Goal: Task Accomplishment & Management: Manage account settings

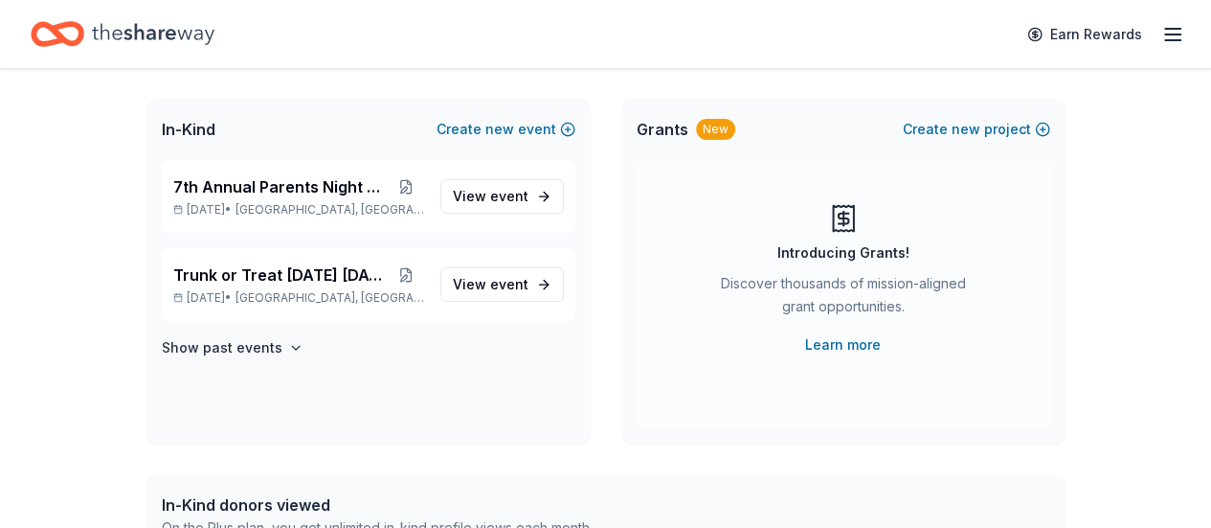
scroll to position [102, 0]
click at [510, 295] on link "View event" at bounding box center [503, 283] width 124 height 34
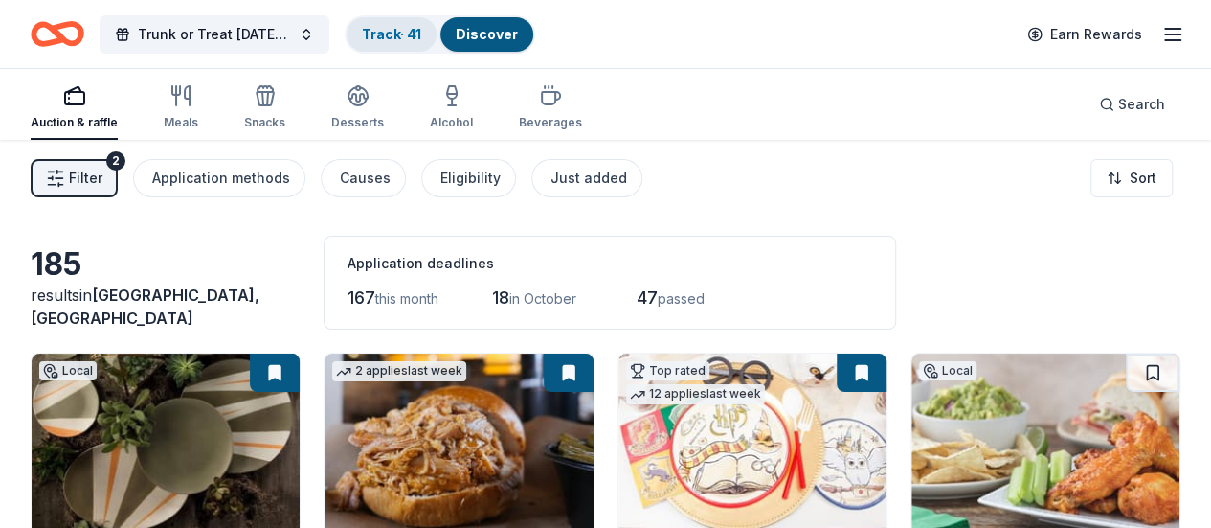
click at [395, 34] on link "Track · 41" at bounding box center [391, 34] width 59 height 16
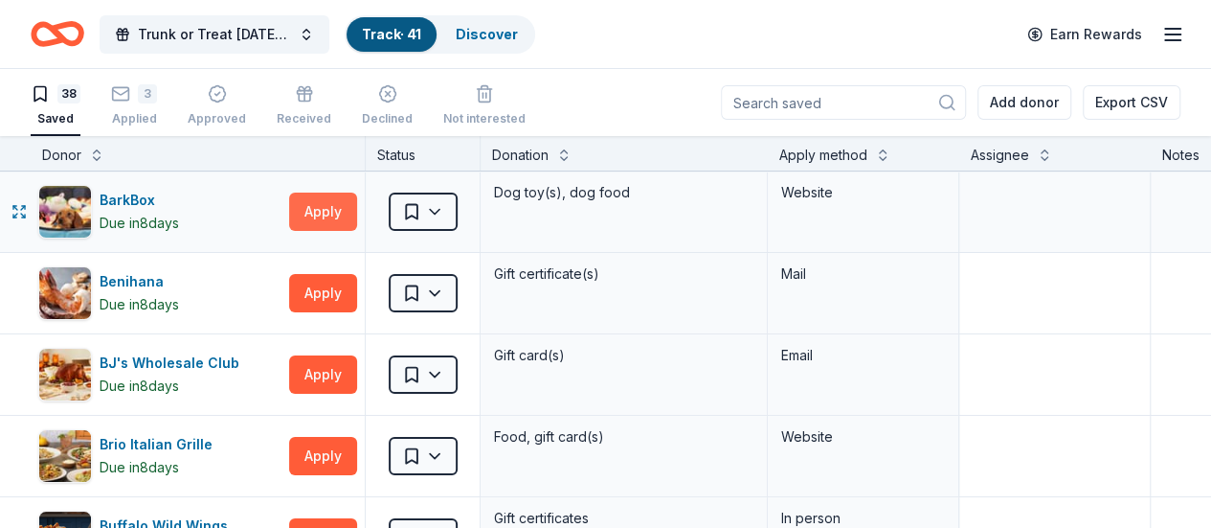
click at [328, 199] on button "Apply" at bounding box center [323, 211] width 68 height 38
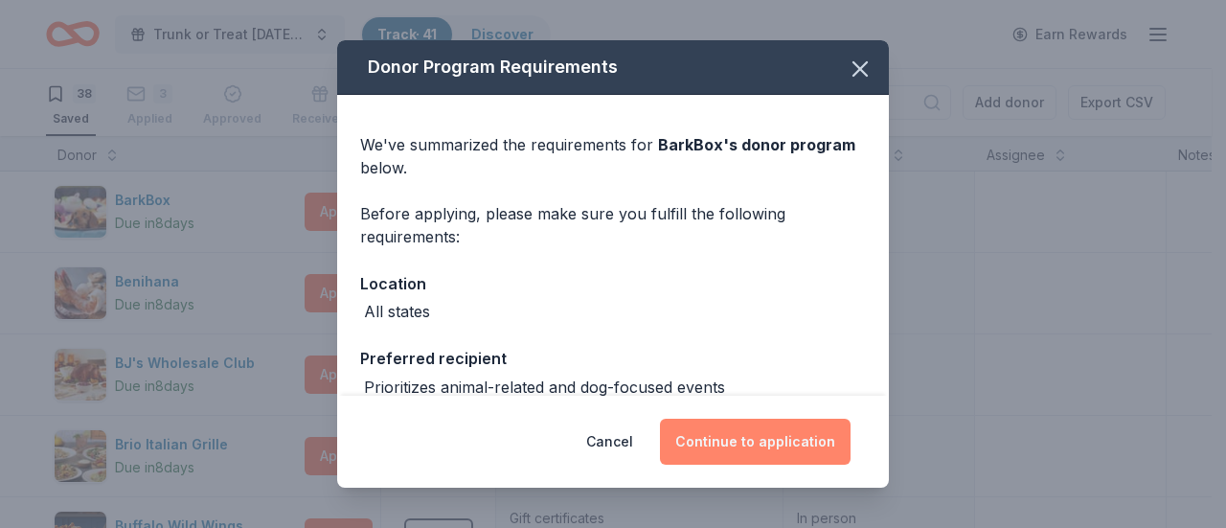
click at [764, 441] on button "Continue to application" at bounding box center [755, 441] width 191 height 46
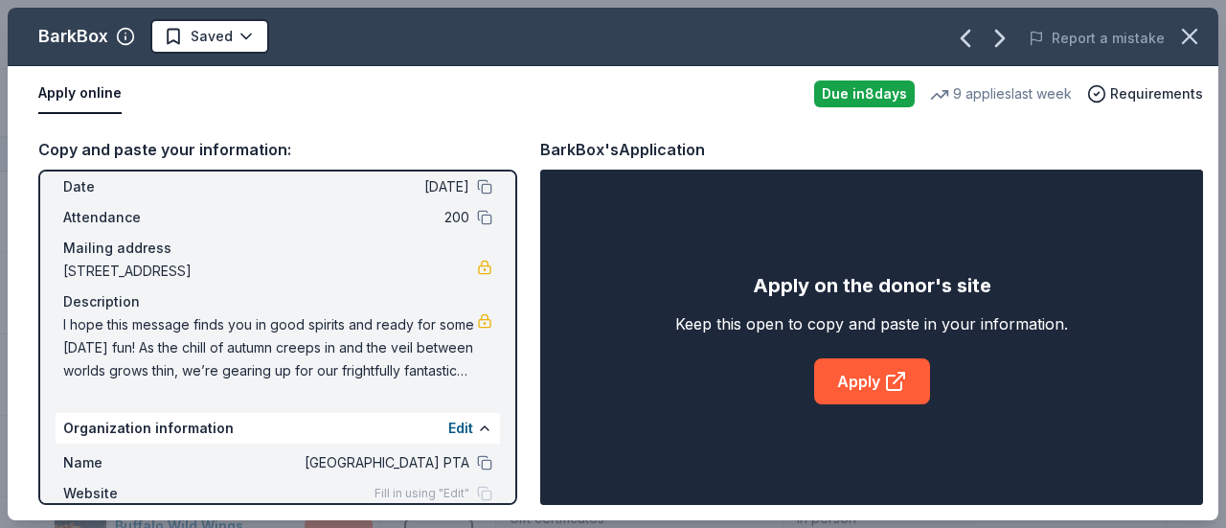
scroll to position [79, 0]
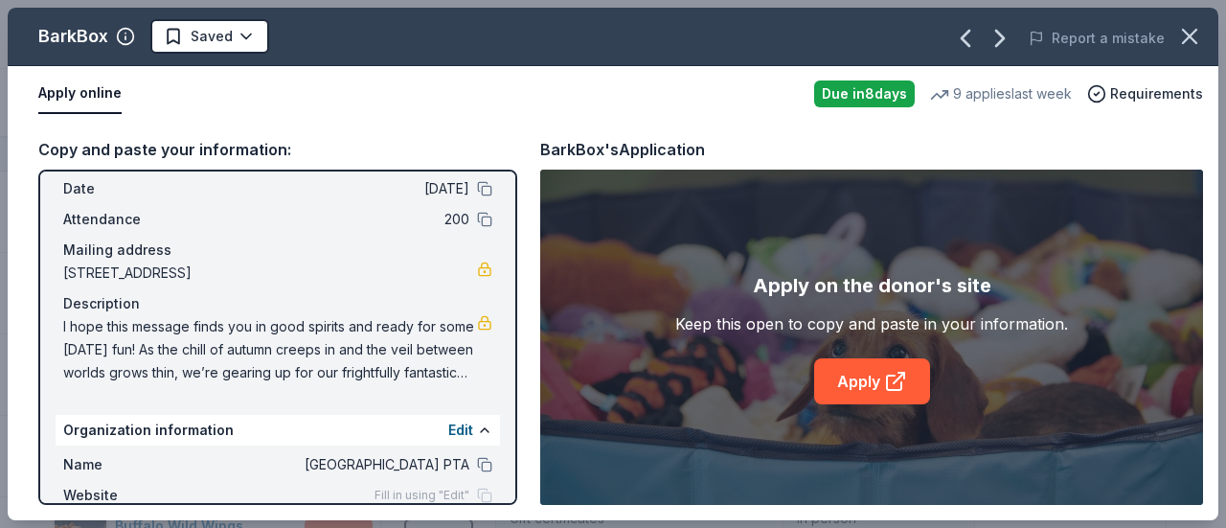
click at [237, 342] on span "I hope this message finds you in good spirits and ready for some [DATE] fun! As…" at bounding box center [270, 349] width 414 height 69
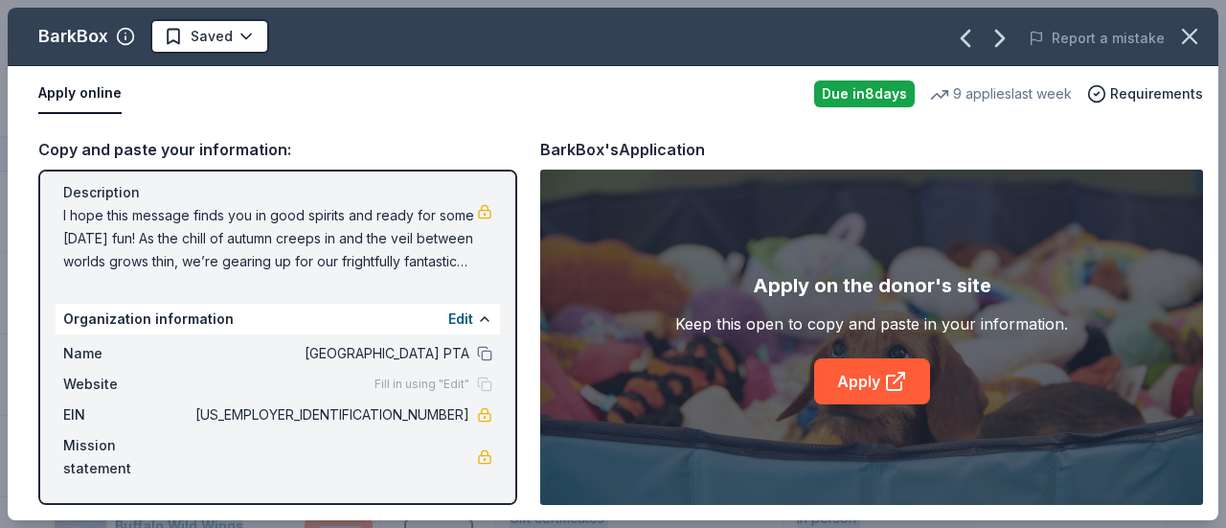
scroll to position [0, 0]
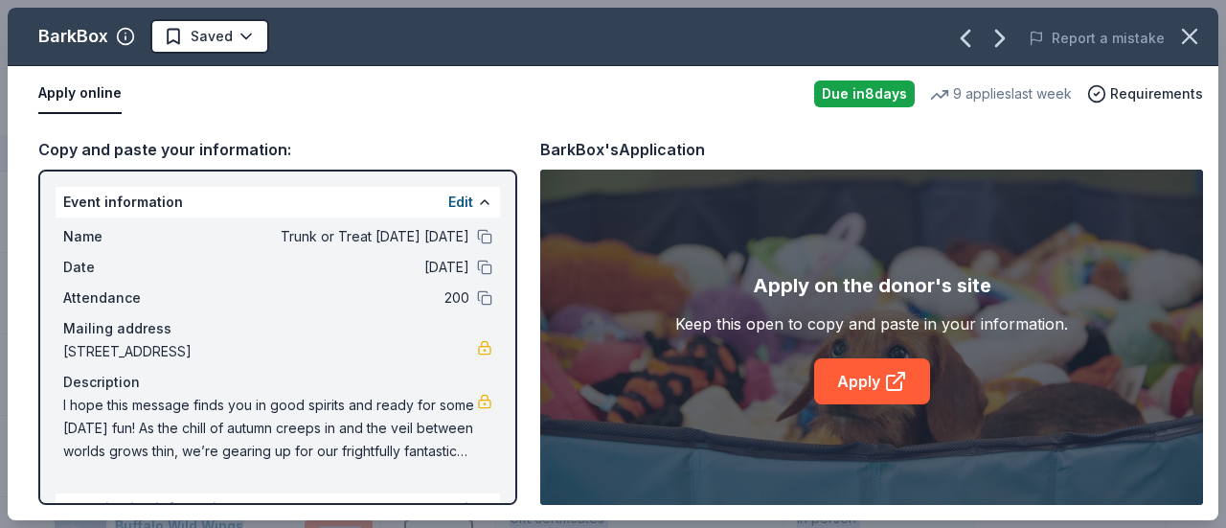
drag, startPoint x: 61, startPoint y: 194, endPoint x: 318, endPoint y: 287, distance: 272.9
click at [318, 287] on div "Event information Edit Name Trunk or Treat [DATE] [DATE] Date [DATE] Attendance…" at bounding box center [278, 328] width 444 height 283
click at [477, 207] on button at bounding box center [484, 201] width 15 height 15
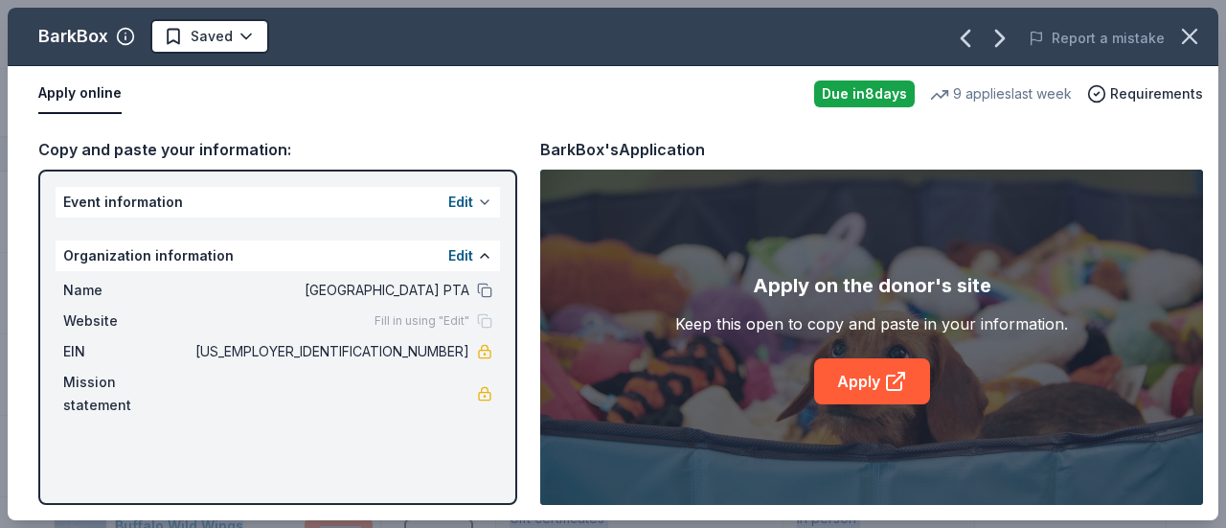
click at [471, 207] on button "Edit" at bounding box center [460, 202] width 25 height 23
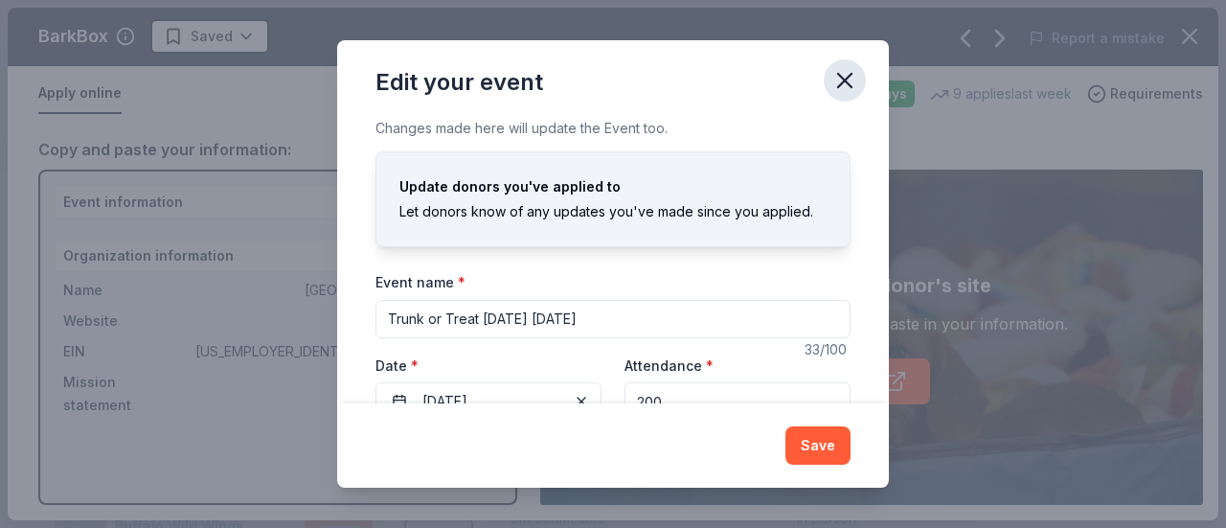
click at [852, 81] on icon "button" at bounding box center [844, 80] width 27 height 27
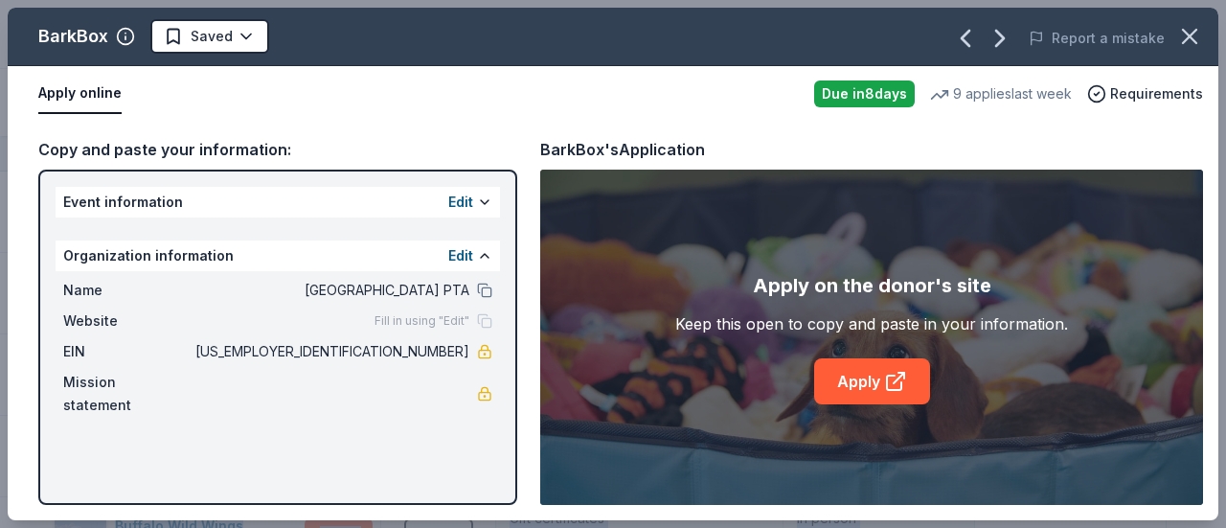
click at [357, 137] on div "Copy and paste your information:" at bounding box center [277, 149] width 479 height 25
click at [487, 202] on button at bounding box center [484, 201] width 15 height 15
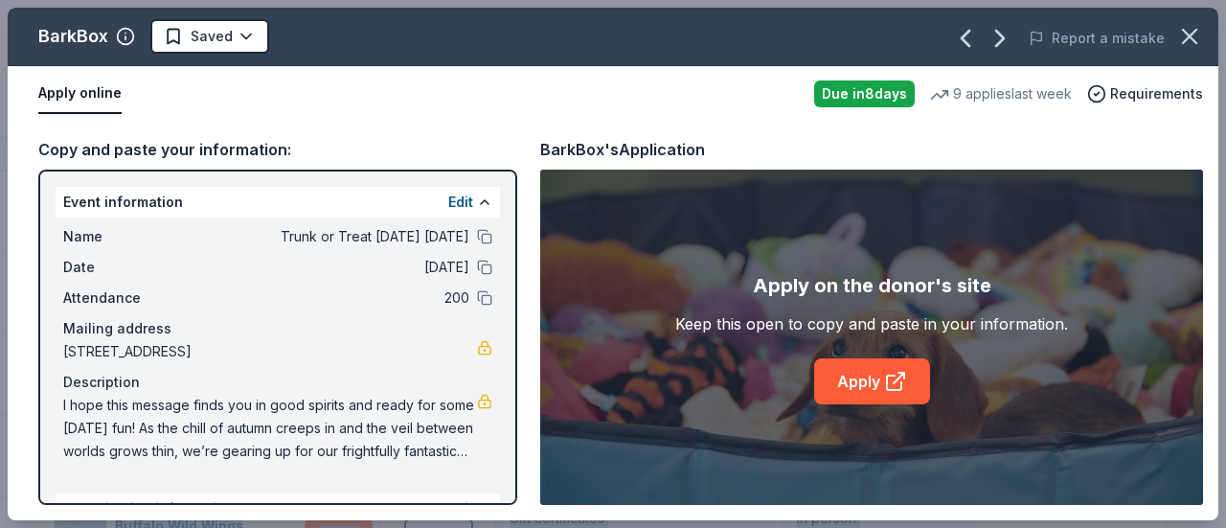
drag, startPoint x: 61, startPoint y: 192, endPoint x: 456, endPoint y: 491, distance: 494.9
click at [456, 491] on div "Event information Edit Name Trunk or Treat [DATE] [DATE] Date [DATE] Attendance…" at bounding box center [277, 337] width 479 height 335
click at [862, 371] on link "Apply" at bounding box center [872, 381] width 116 height 46
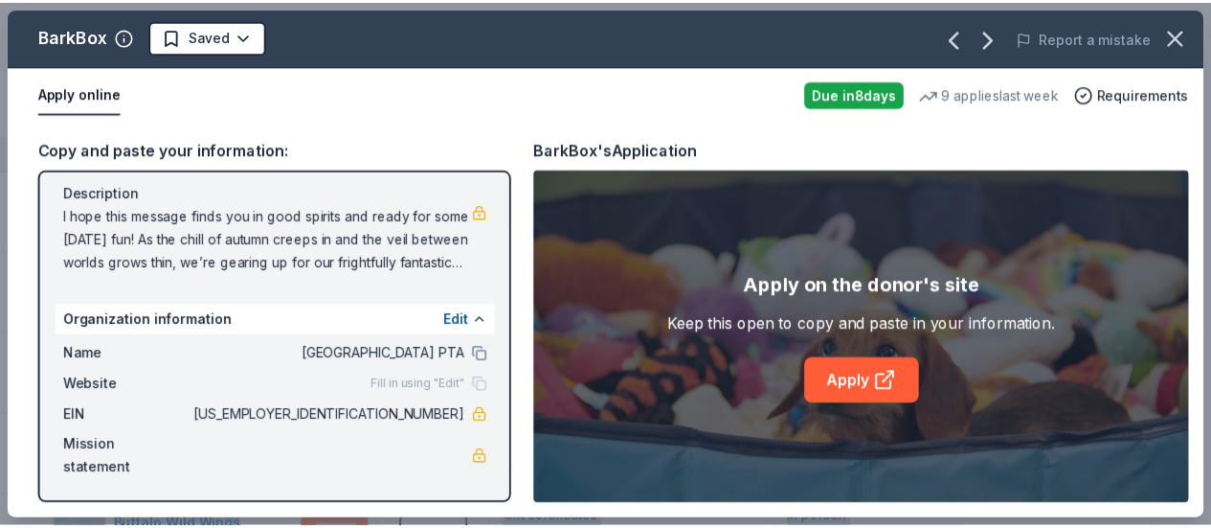
scroll to position [190, 0]
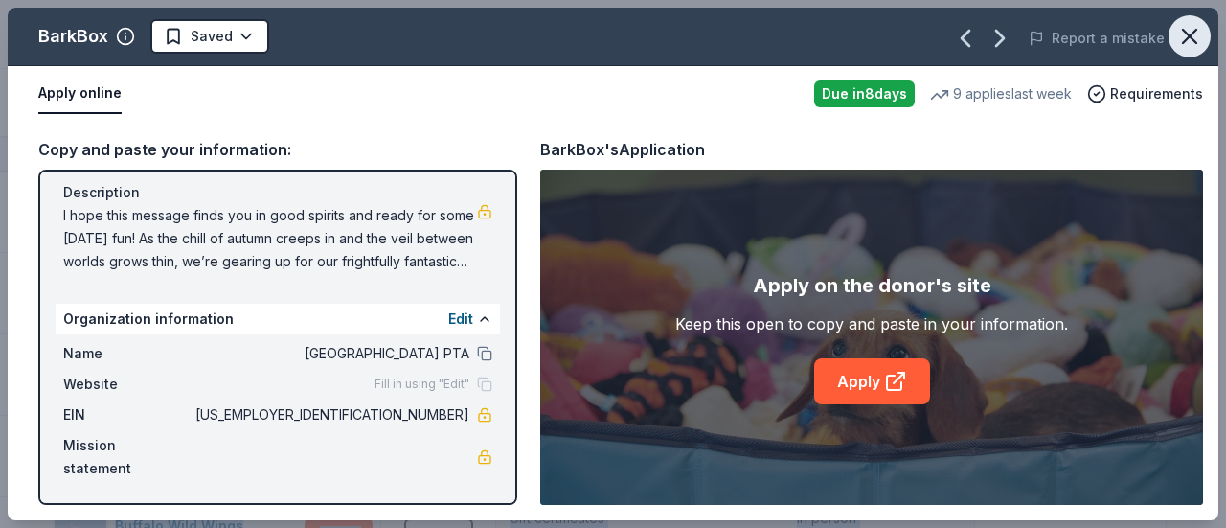
click at [1195, 34] on icon "button" at bounding box center [1189, 36] width 27 height 27
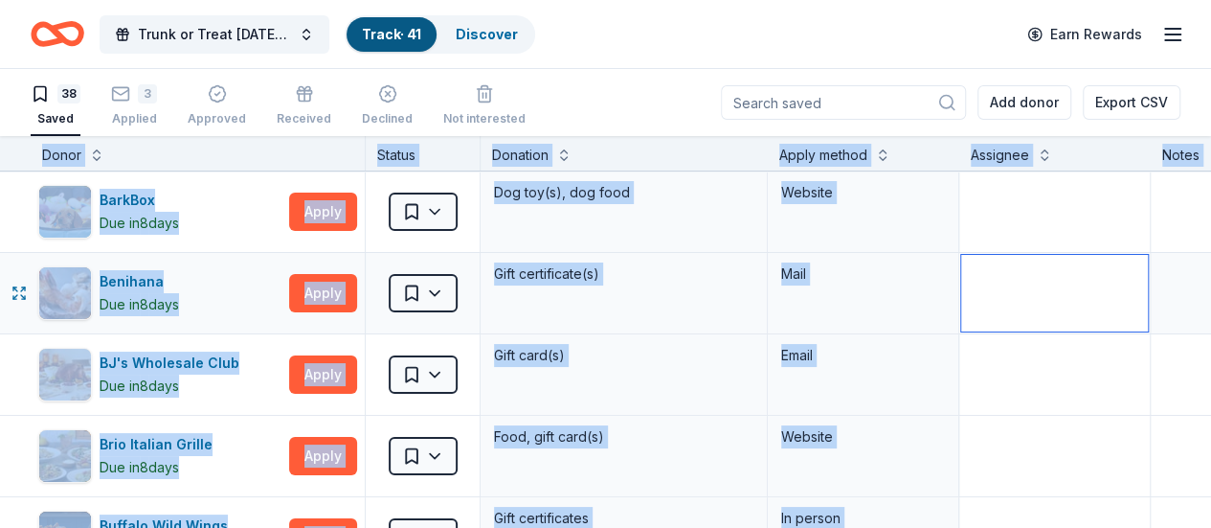
click at [1094, 266] on textarea at bounding box center [1054, 293] width 187 height 77
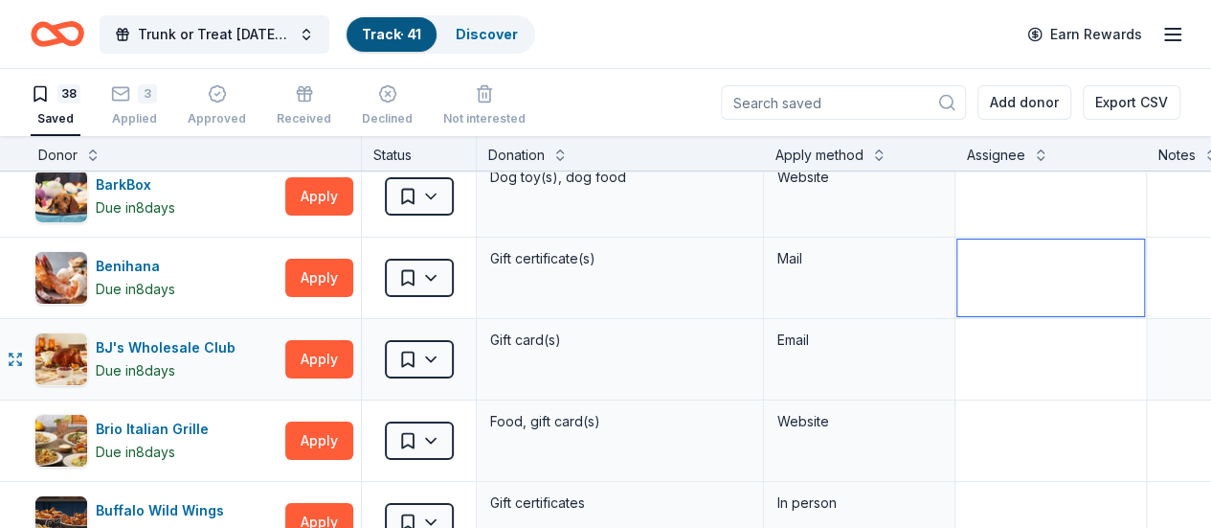
scroll to position [0, 0]
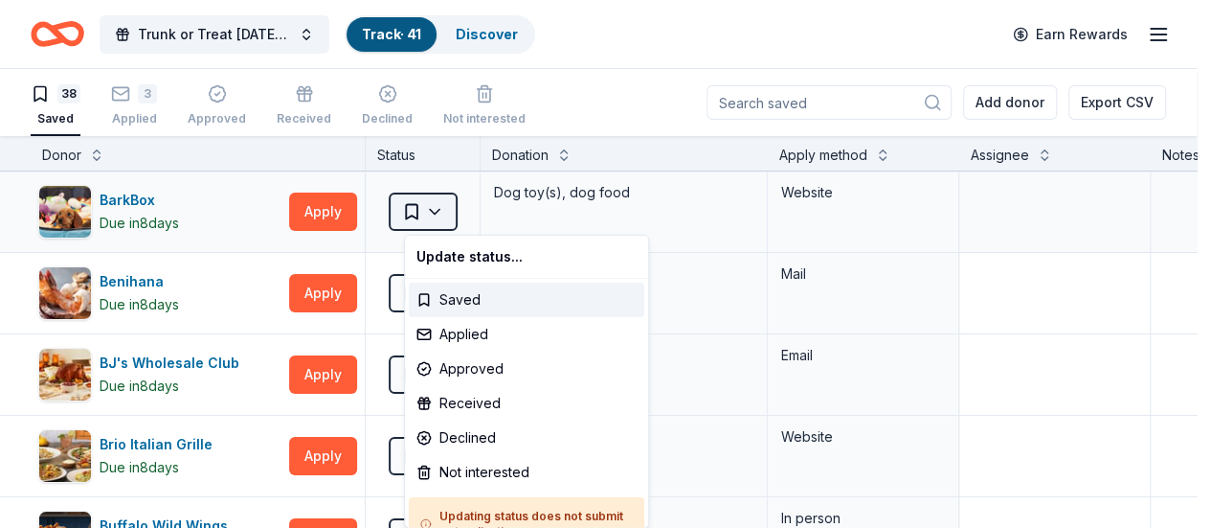
click at [451, 215] on html "Trunk or Treat [DATE] [DATE] Track · 41 Discover Earn Rewards 38 Saved 3 Applie…" at bounding box center [605, 264] width 1211 height 528
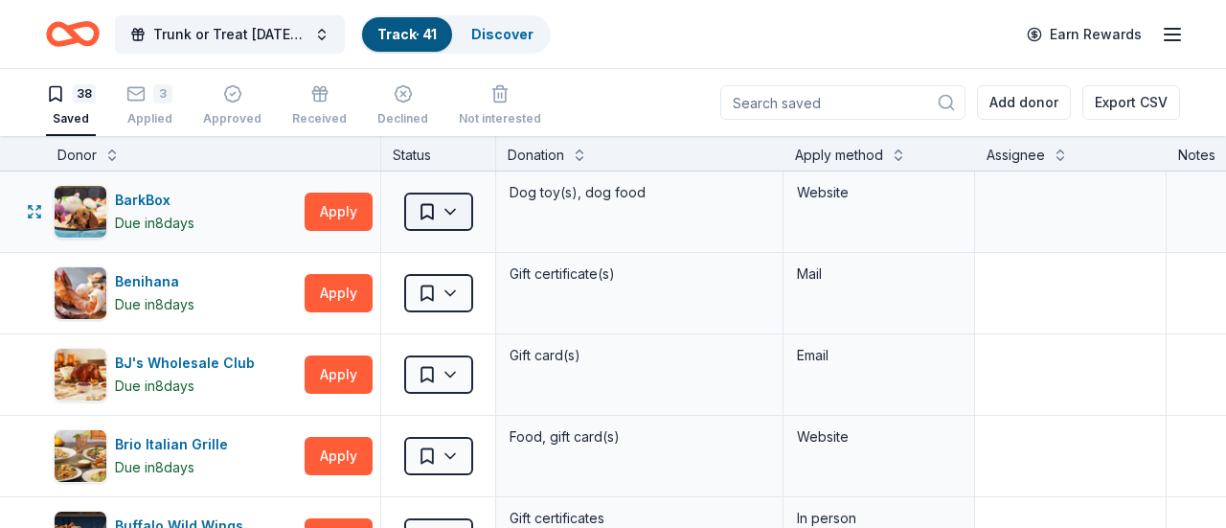
click at [451, 215] on html "Trunk or Treat [DATE] [DATE] Track · 41 Discover Earn Rewards 38 Saved 3 Applie…" at bounding box center [613, 264] width 1226 height 528
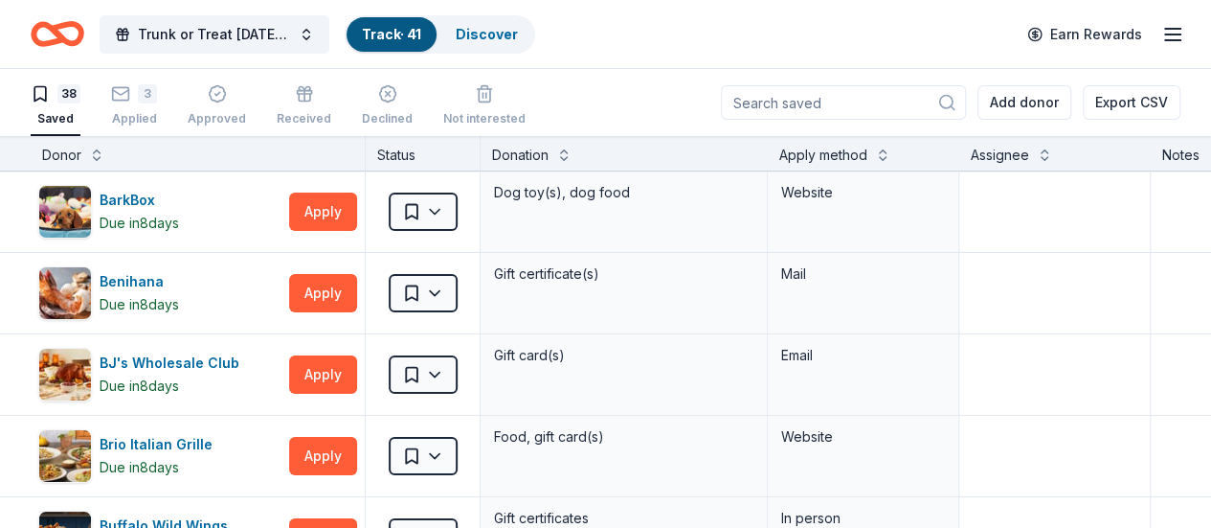
click at [65, 35] on icon "Home" at bounding box center [58, 33] width 54 height 45
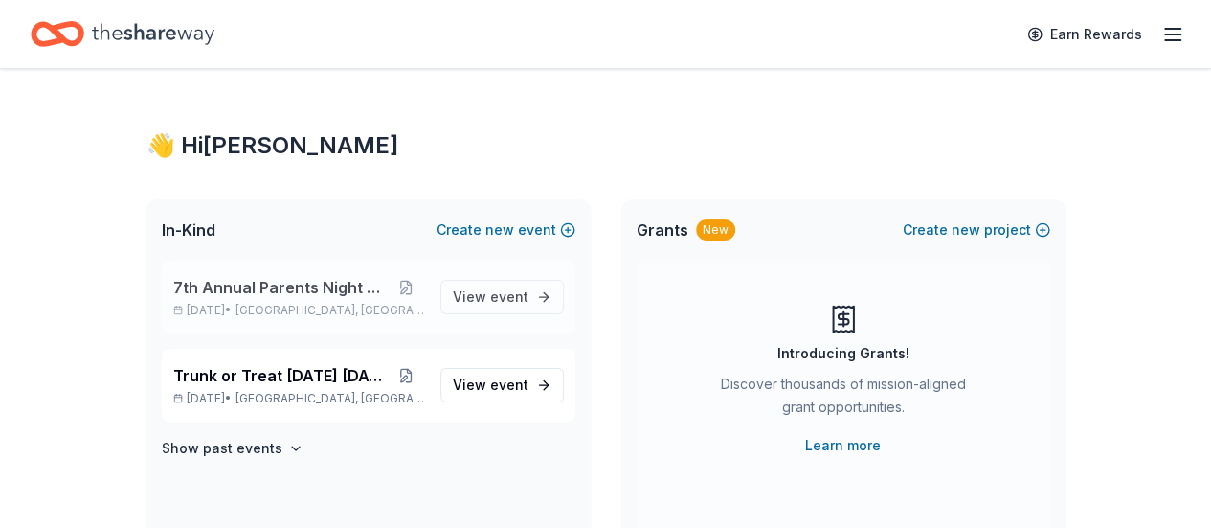
click at [327, 296] on span "7th Annual Parents Night Out" at bounding box center [280, 287] width 215 height 23
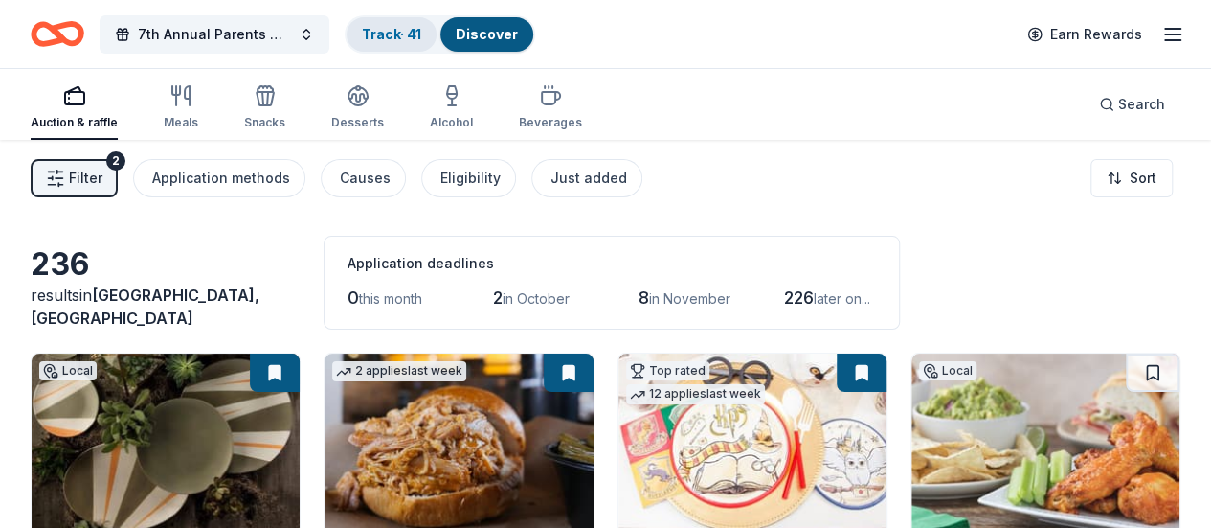
click at [401, 24] on div "Track · 41" at bounding box center [392, 34] width 90 height 34
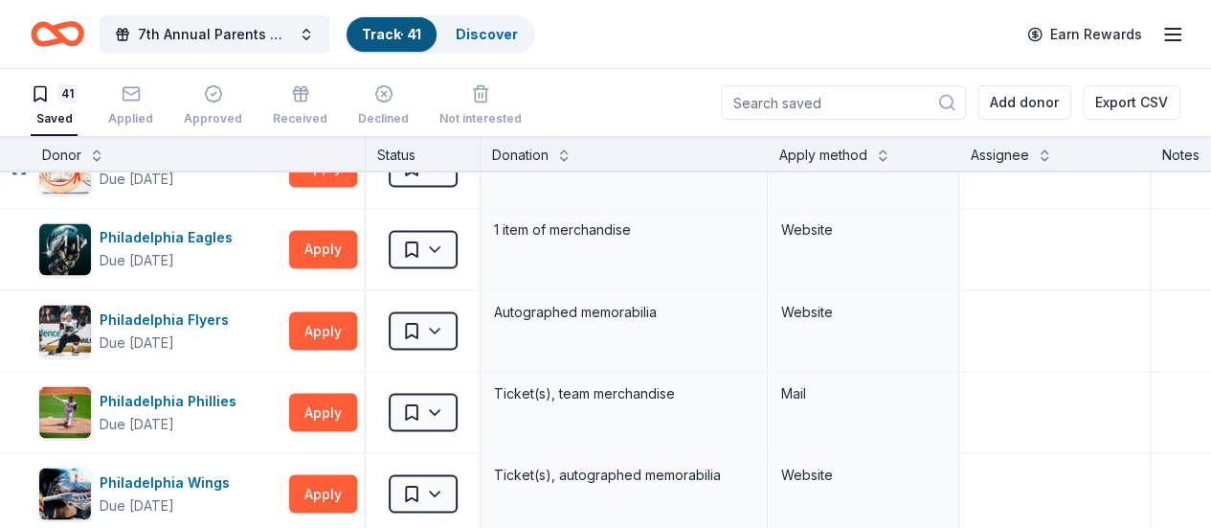
scroll to position [1684, 0]
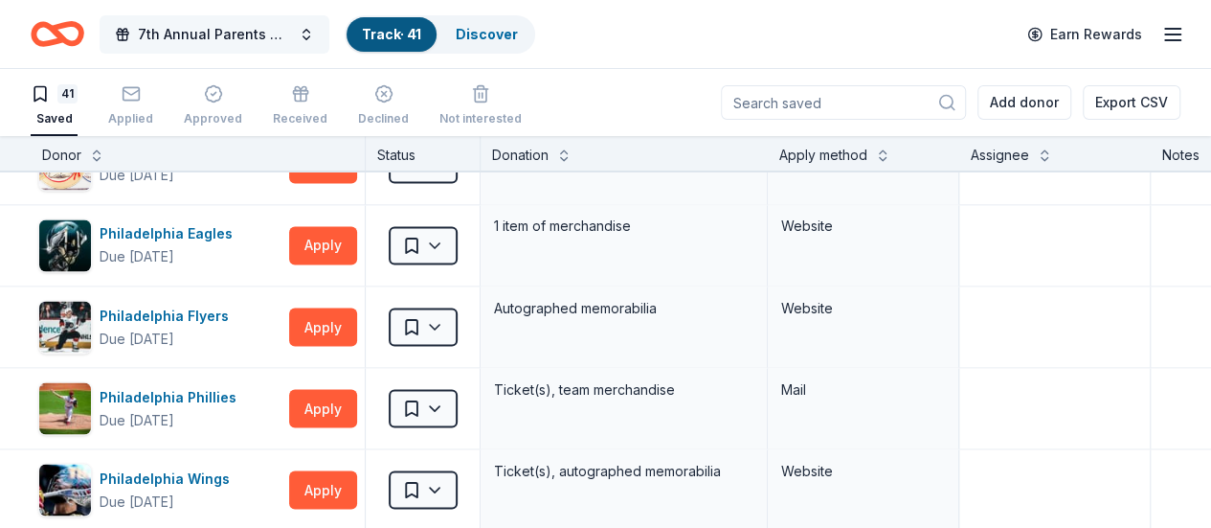
click at [326, 35] on button "7th Annual Parents Night Out" at bounding box center [215, 34] width 230 height 38
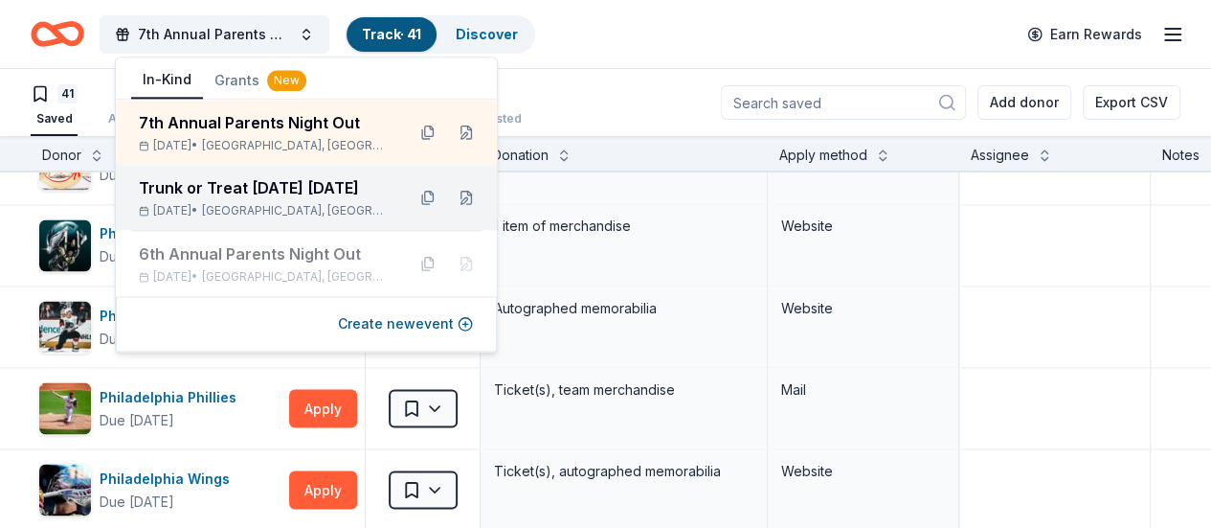
click at [270, 215] on span "[GEOGRAPHIC_DATA], [GEOGRAPHIC_DATA]" at bounding box center [296, 210] width 188 height 15
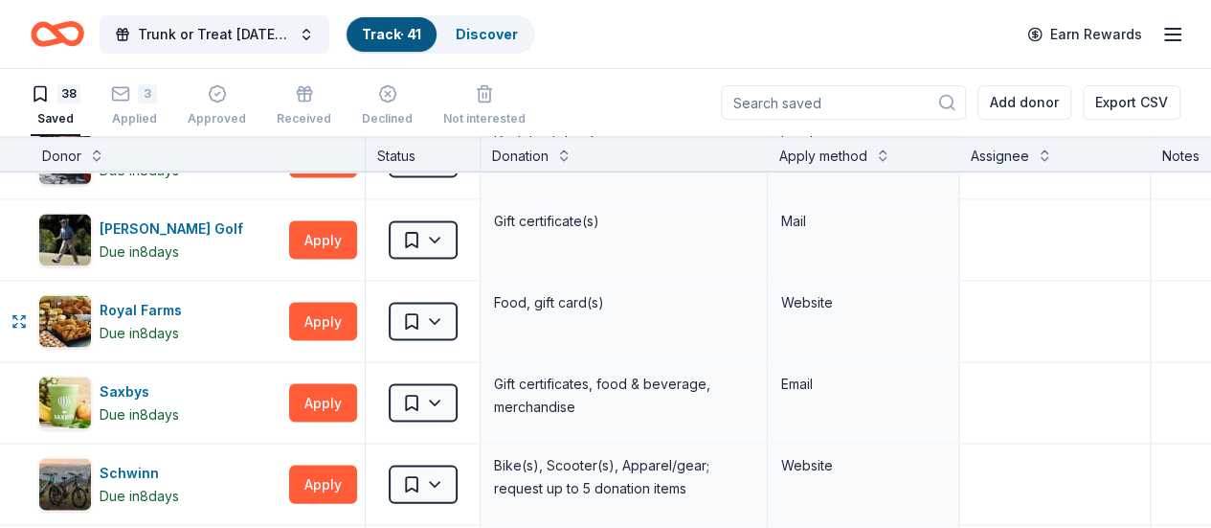
scroll to position [1935, 0]
